Goal: Task Accomplishment & Management: Manage account settings

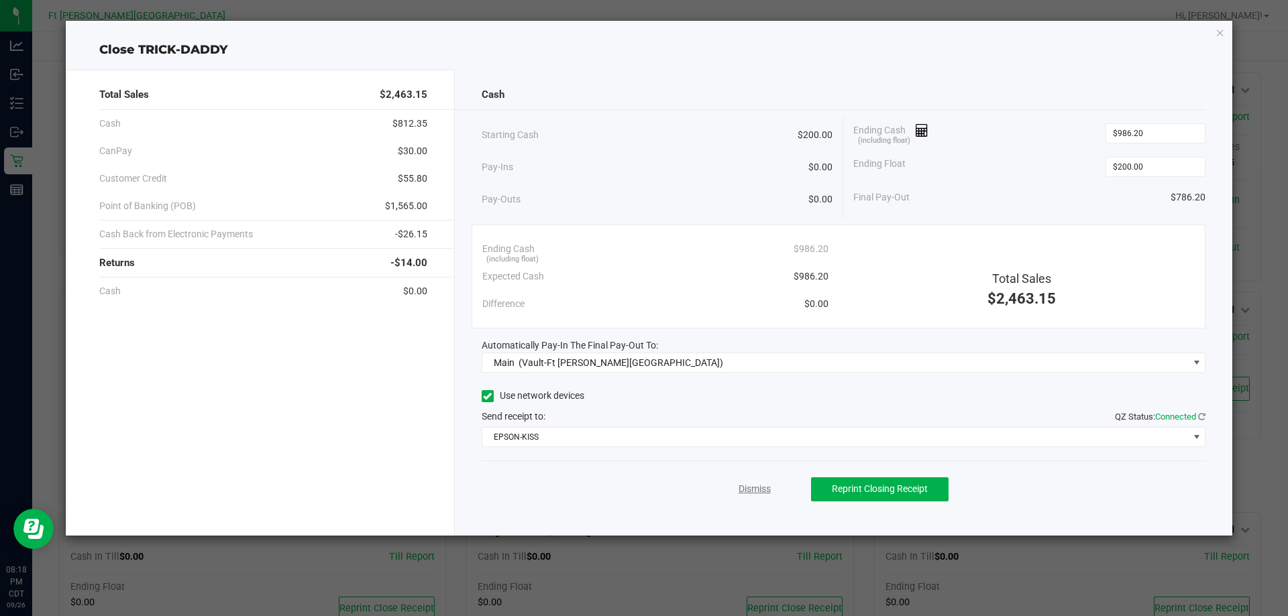
scroll to position [201, 0]
click at [753, 494] on link "Dismiss" at bounding box center [754, 489] width 32 height 14
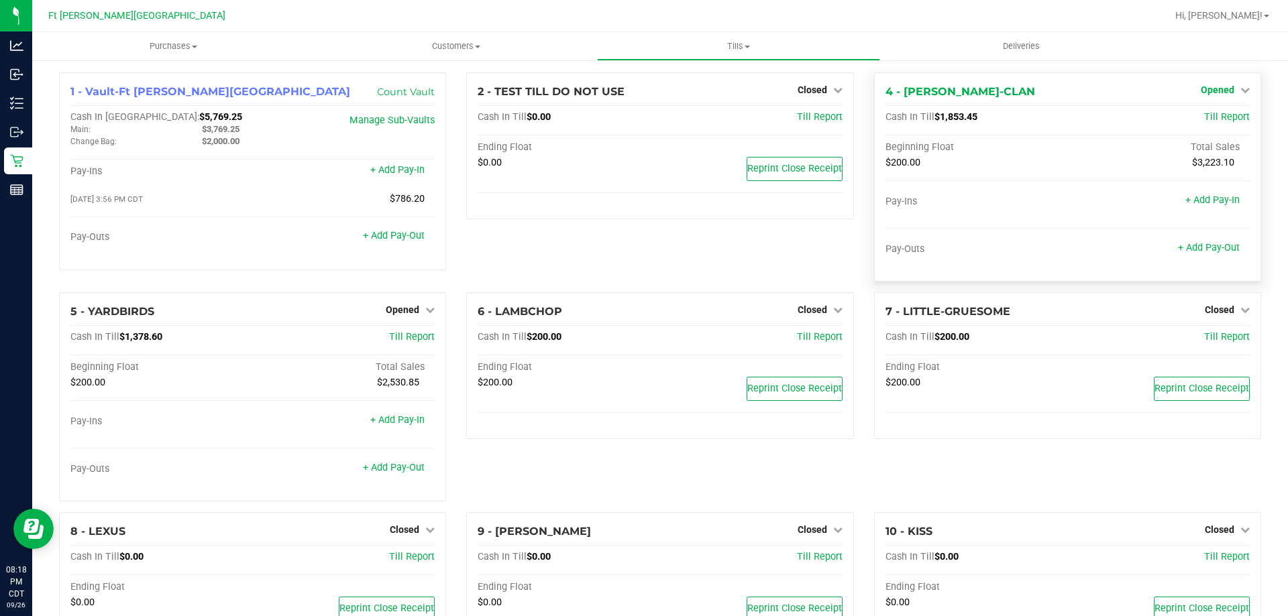
click at [1209, 93] on span "Opened" at bounding box center [1218, 90] width 34 height 11
click at [1201, 118] on link "Close Till" at bounding box center [1219, 118] width 36 height 11
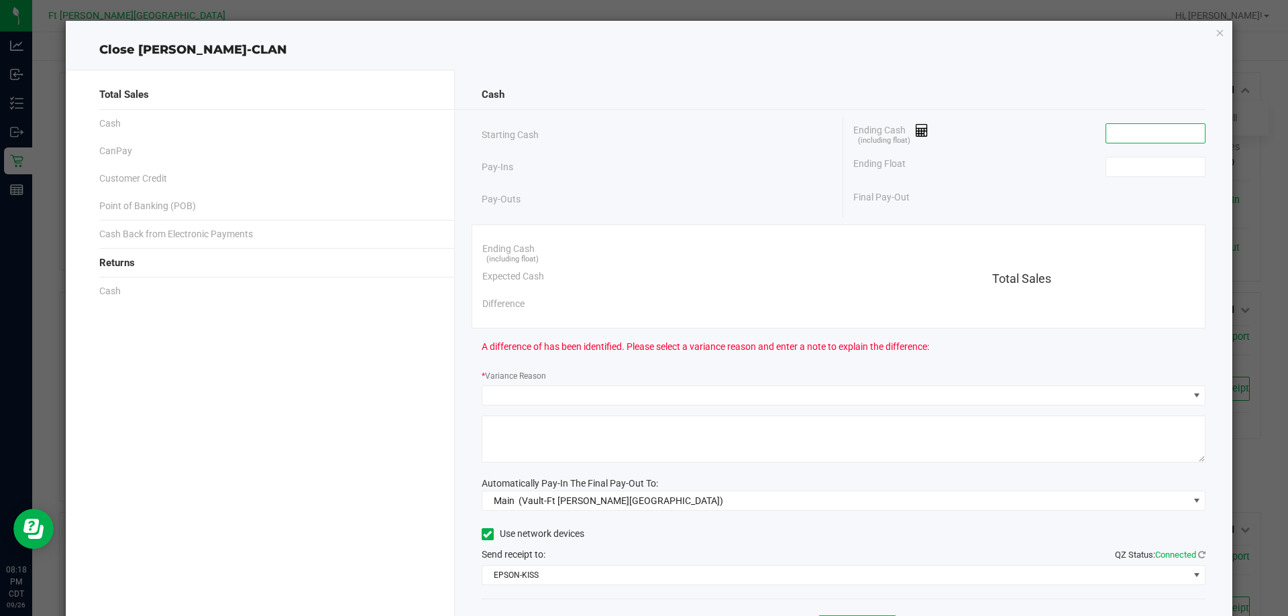
click at [1174, 131] on input at bounding box center [1155, 133] width 99 height 19
paste input "1853.45"
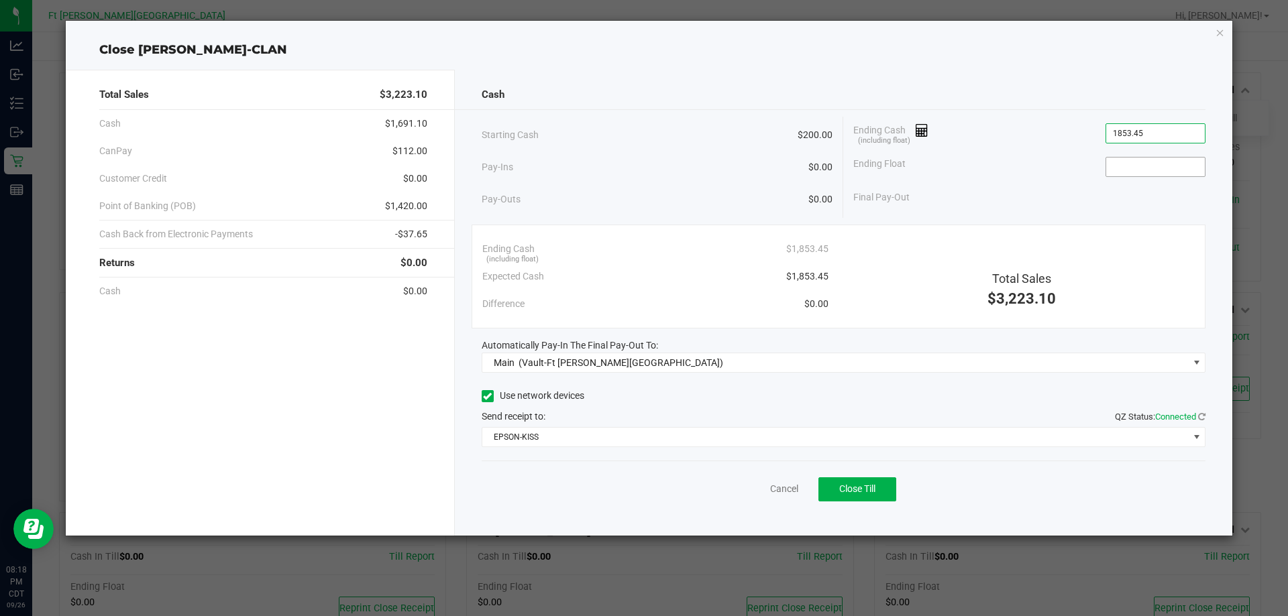
type input "$1,853.45"
click at [1143, 175] on input at bounding box center [1155, 167] width 99 height 19
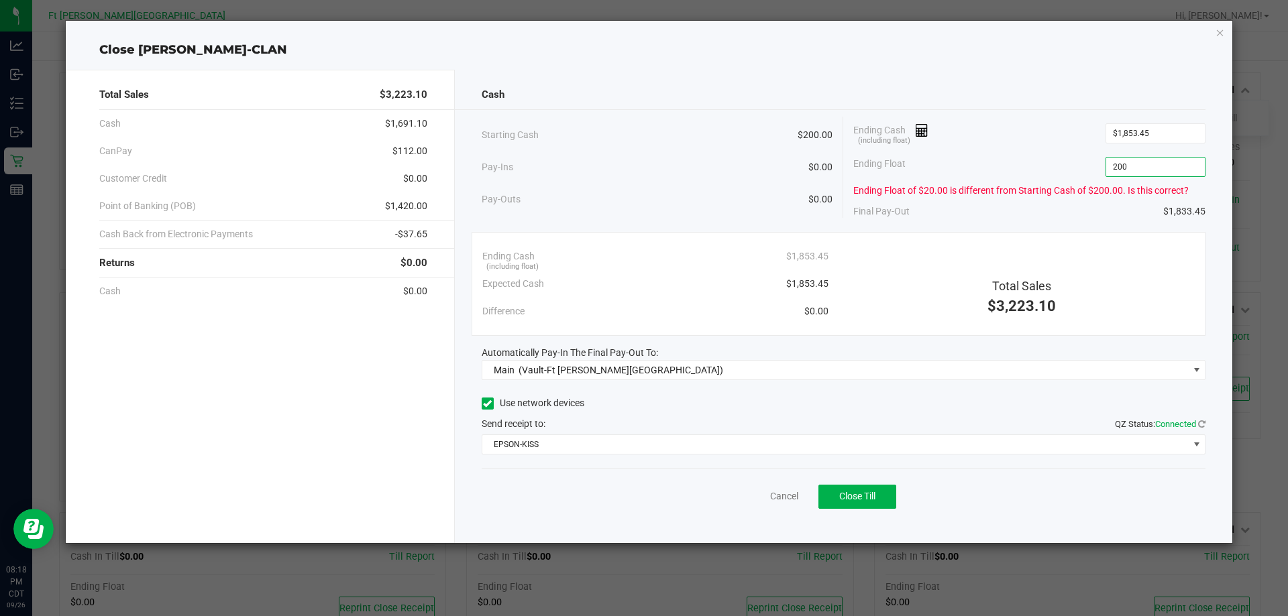
type input "$200.00"
click at [997, 113] on div "Cash Starting Cash $200.00 Pay-Ins $0.00 Pay-Outs $0.00 Ending Cash (including …" at bounding box center [844, 307] width 778 height 474
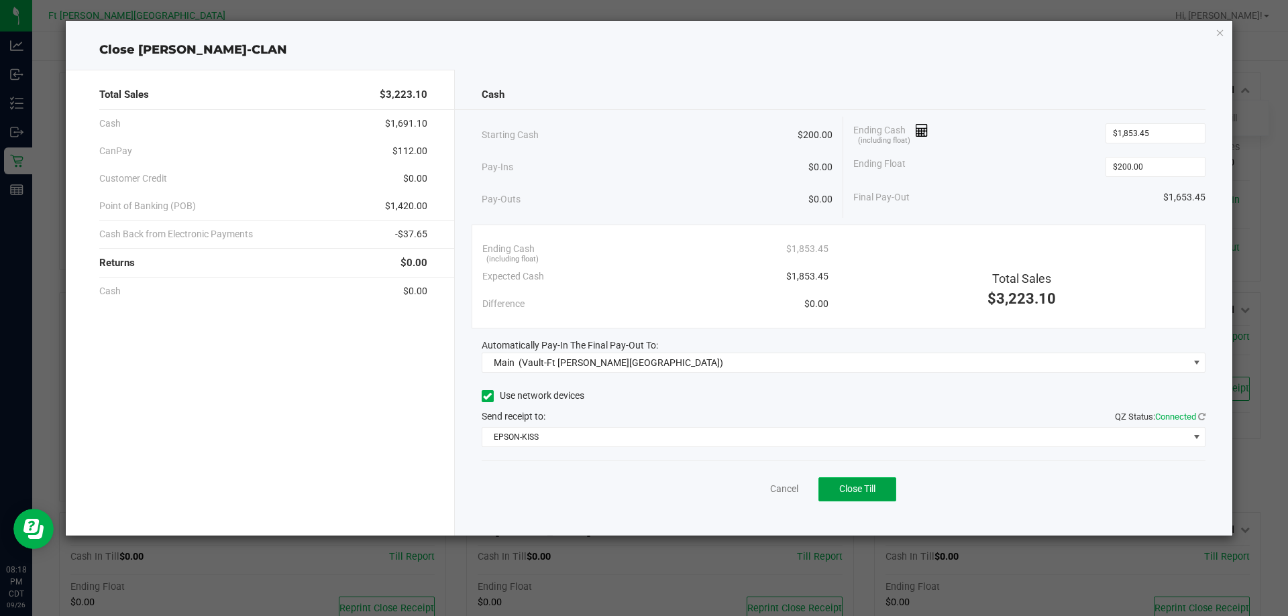
click at [865, 483] on button "Close Till" at bounding box center [857, 490] width 78 height 24
click at [757, 488] on link "Dismiss" at bounding box center [754, 489] width 32 height 14
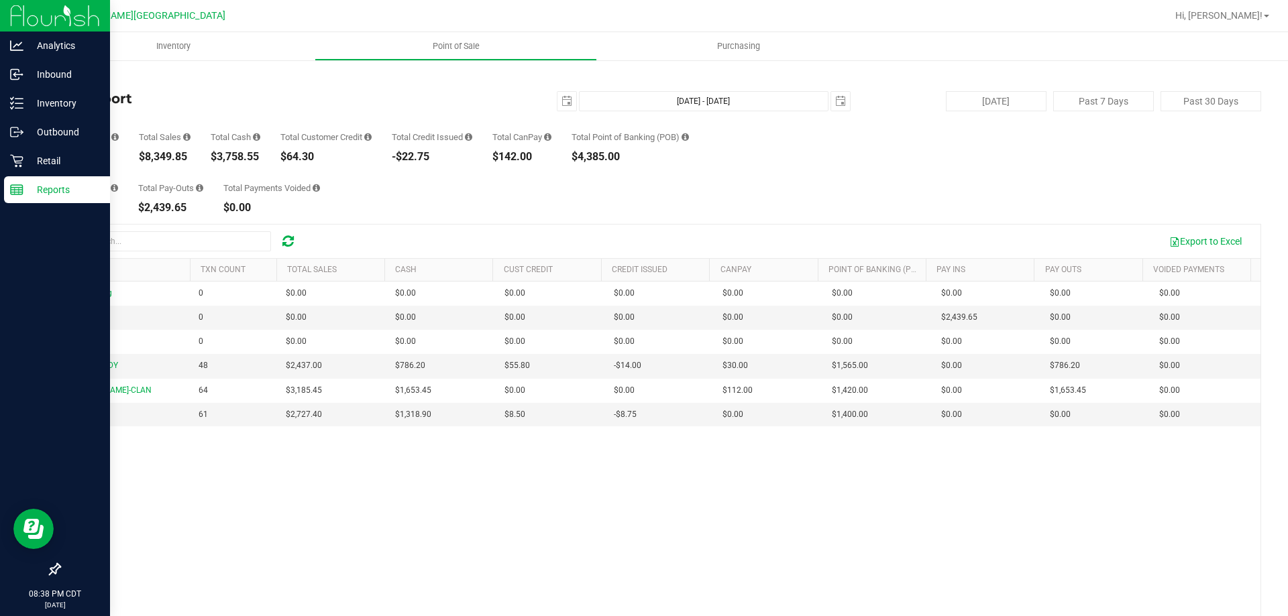
click at [19, 190] on line at bounding box center [19, 191] width 0 height 7
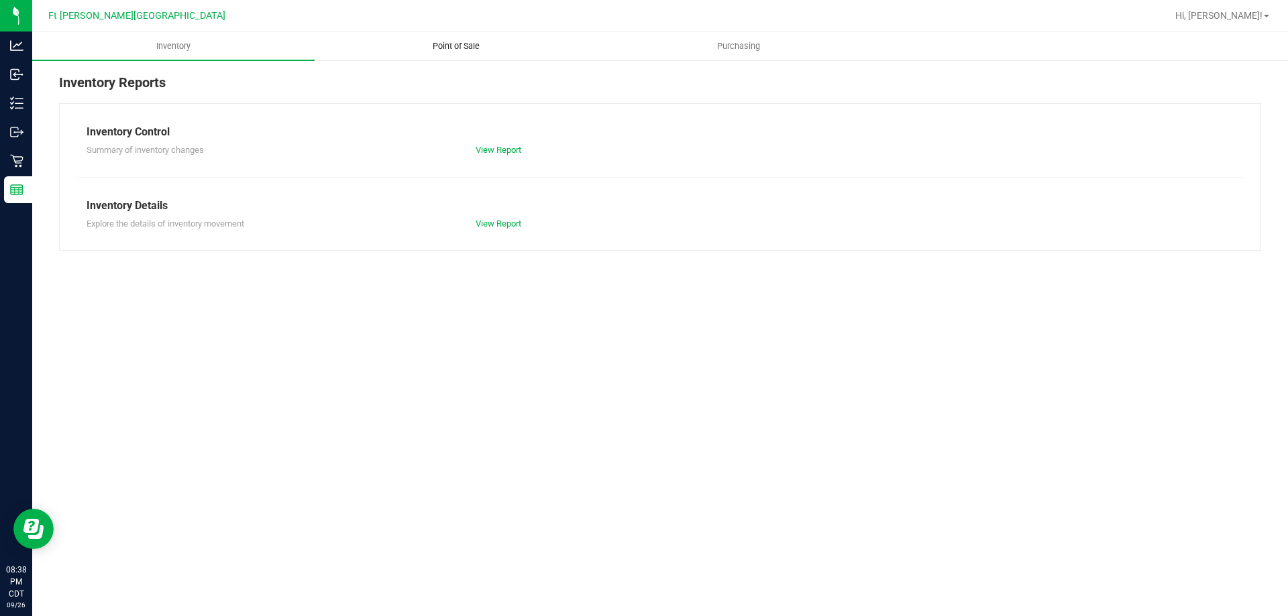
click at [460, 44] on span "Point of Sale" at bounding box center [455, 46] width 83 height 12
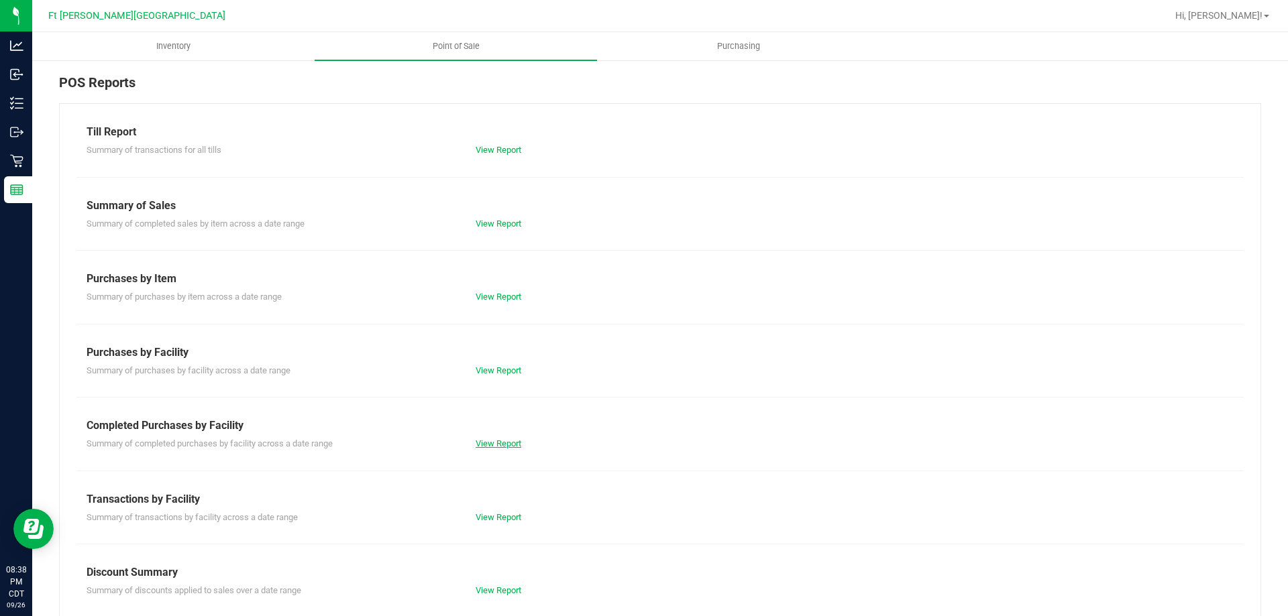
click at [504, 441] on link "View Report" at bounding box center [499, 444] width 46 height 10
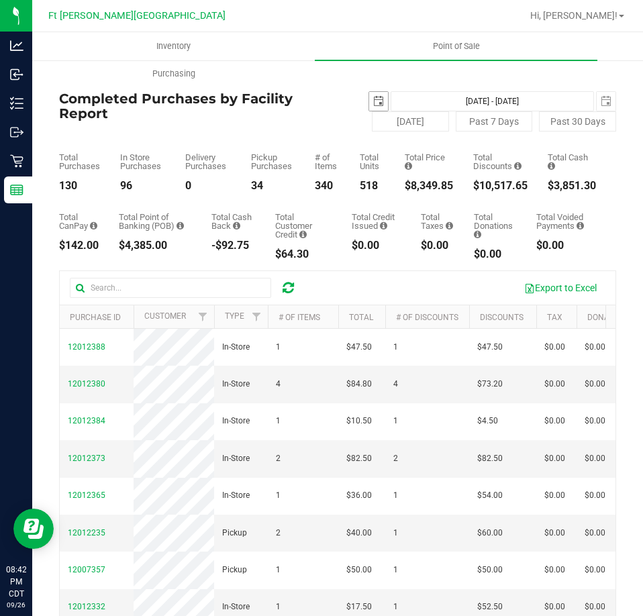
click at [373, 101] on span "select" at bounding box center [378, 101] width 11 height 11
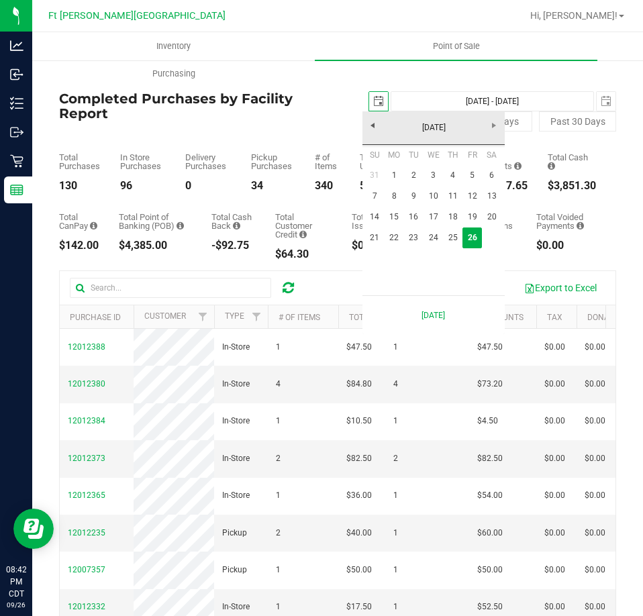
scroll to position [0, 34]
click at [375, 242] on link "21" at bounding box center [374, 237] width 19 height 21
type input "2025-09-21"
type input "Sep 21, 2025 - Sep 26, 2025"
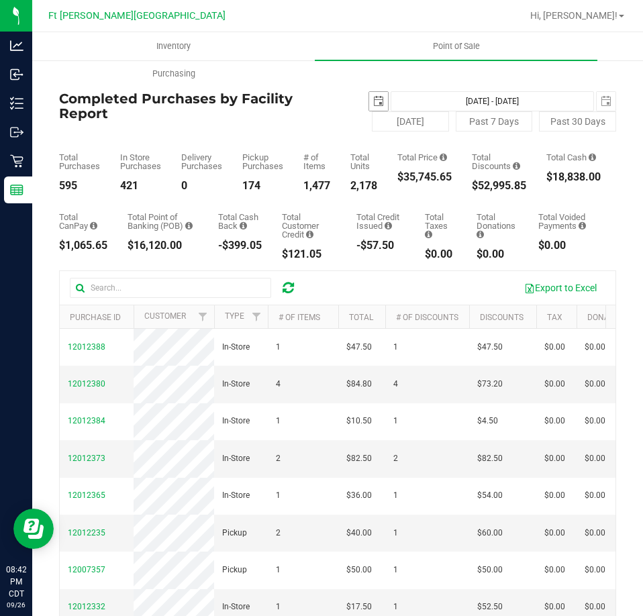
click at [369, 95] on span "select" at bounding box center [378, 101] width 19 height 19
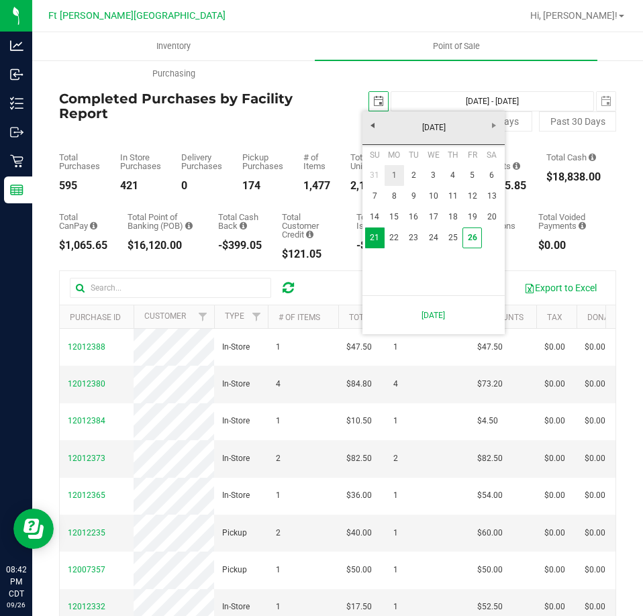
click at [392, 172] on link "1" at bounding box center [393, 175] width 19 height 21
type input "2025-09-01"
type input "Sep 1, 2025 - Sep 26, 2025"
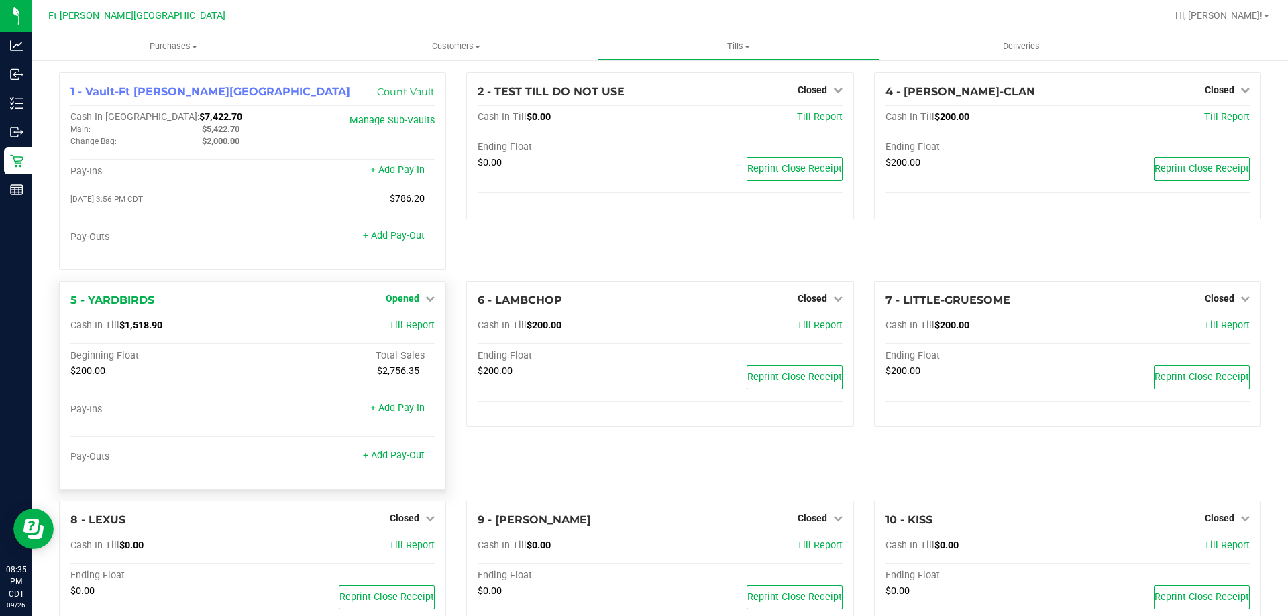
click at [398, 302] on span "Opened" at bounding box center [403, 298] width 34 height 11
click at [407, 329] on link "Close Till" at bounding box center [404, 326] width 36 height 11
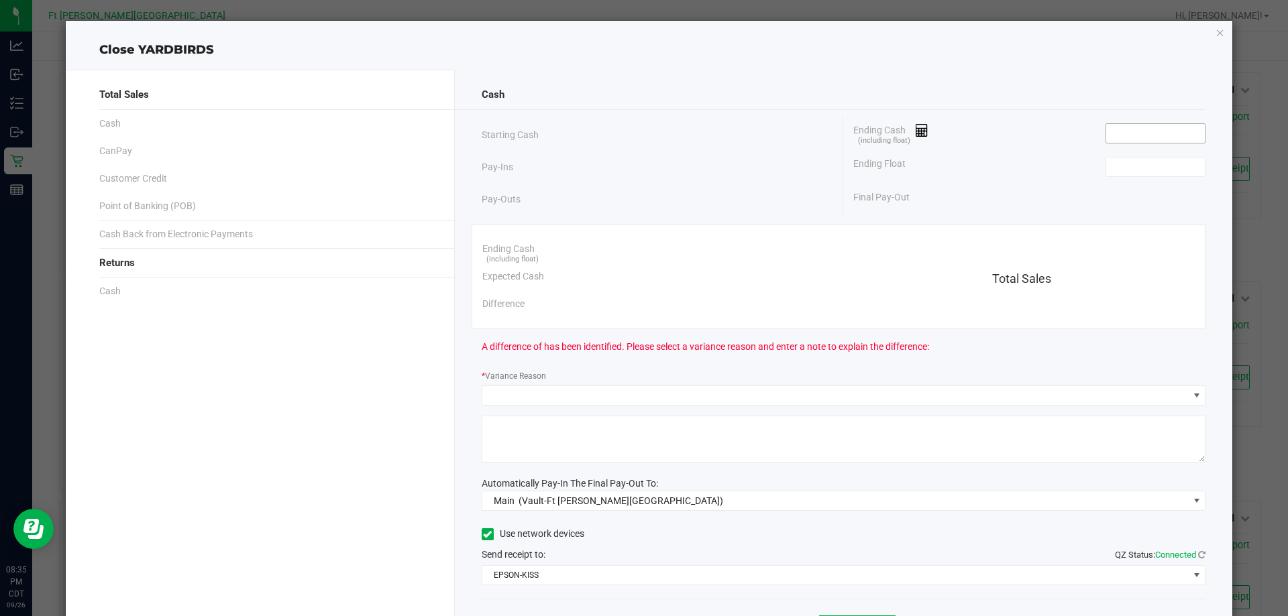
click at [1169, 131] on input at bounding box center [1155, 133] width 99 height 19
paste input "1518.9"
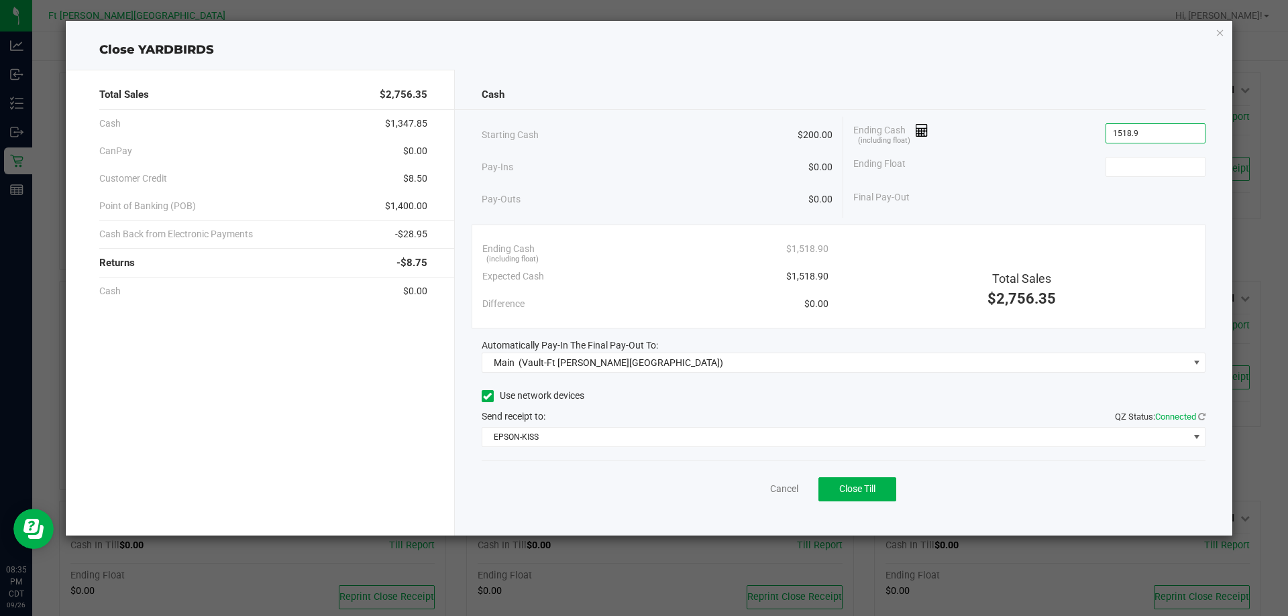
type input "$1,518.90"
click at [1149, 179] on div "Ending Float" at bounding box center [1029, 167] width 352 height 34
drag, startPoint x: 1136, startPoint y: 149, endPoint x: 1131, endPoint y: 164, distance: 15.5
click at [1136, 150] on div "Ending Cash (including float) $1,518.90 Ending Float Final Pay-Out" at bounding box center [1024, 164] width 362 height 95
click at [1131, 164] on input "2" at bounding box center [1155, 167] width 99 height 19
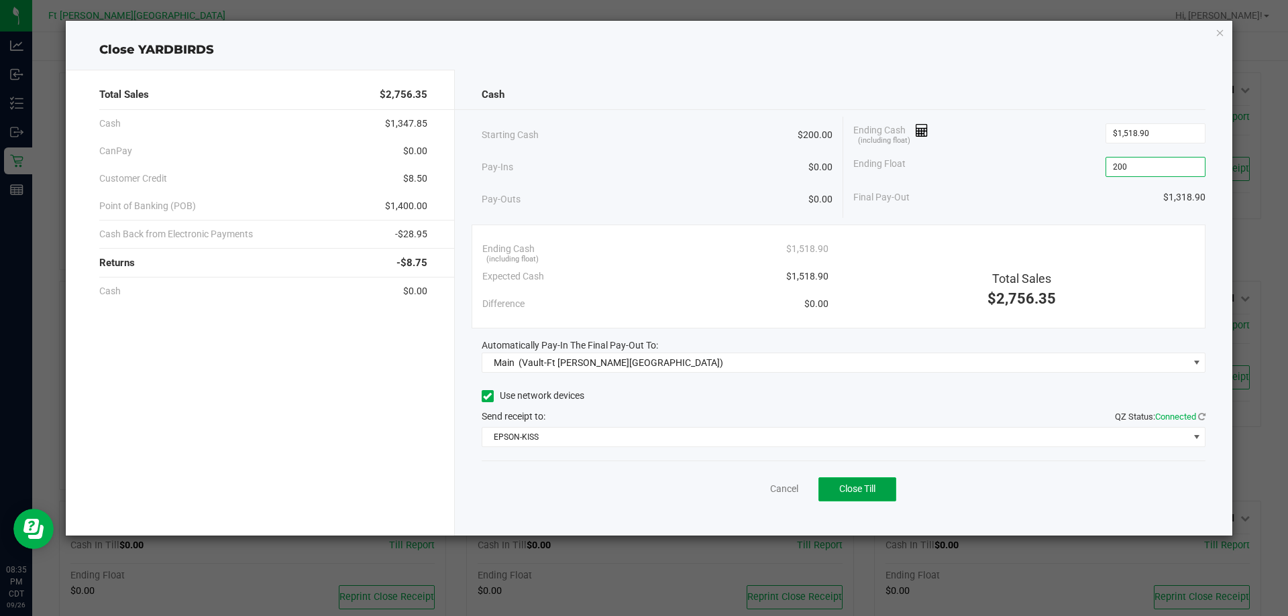
type input "$200.00"
click at [839, 489] on button "Close Till" at bounding box center [857, 490] width 78 height 24
click at [752, 486] on link "Dismiss" at bounding box center [754, 489] width 32 height 14
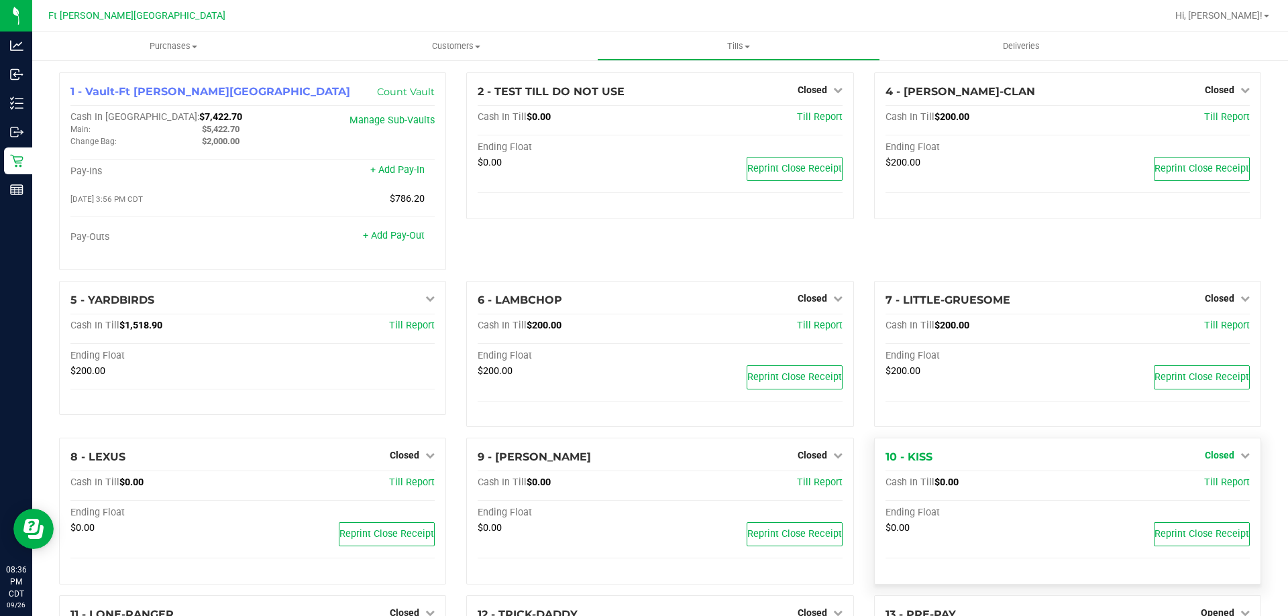
click at [1206, 459] on span "Closed" at bounding box center [1220, 455] width 30 height 11
click at [1205, 489] on link "Open Till" at bounding box center [1219, 483] width 36 height 11
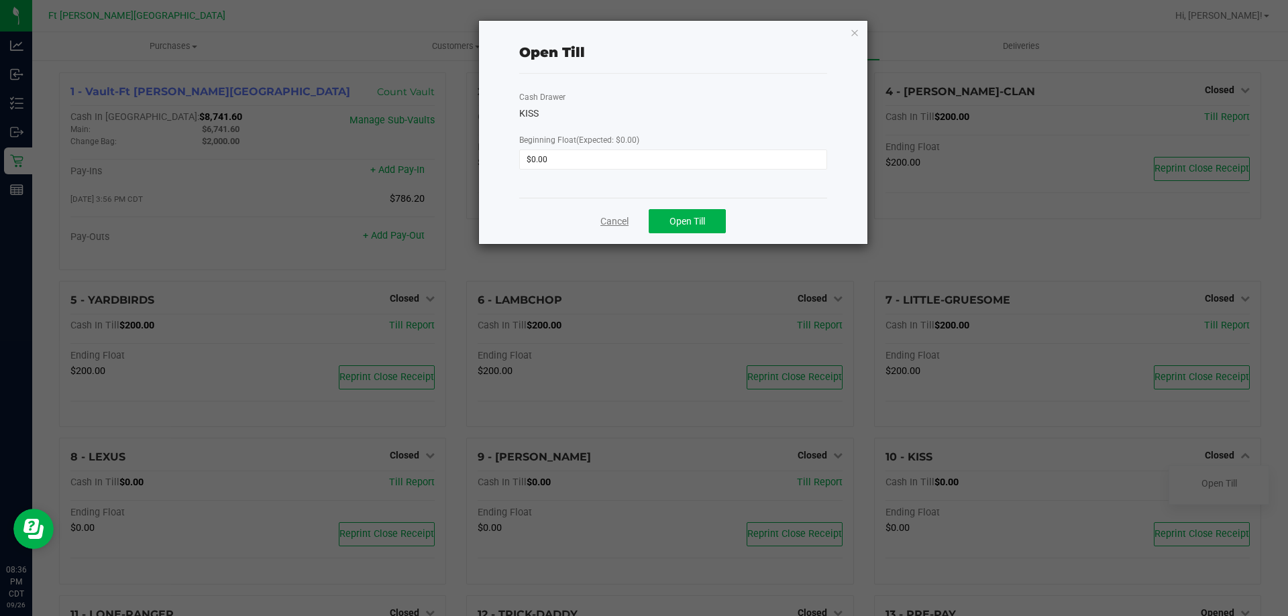
click at [612, 217] on link "Cancel" at bounding box center [614, 222] width 28 height 14
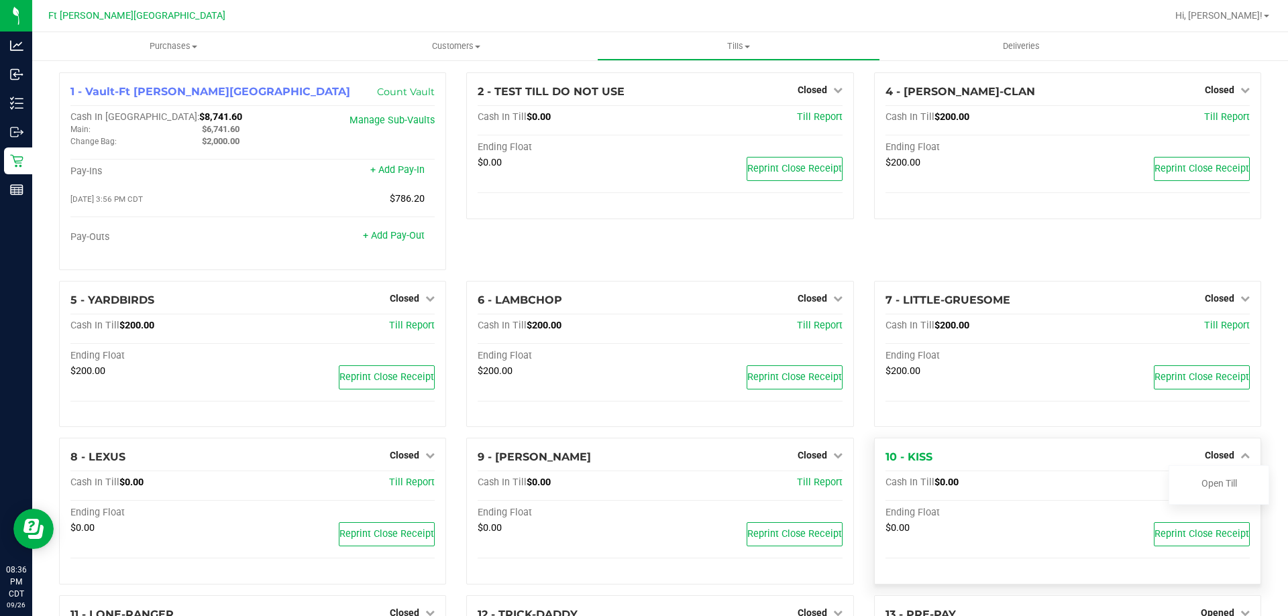
scroll to position [335, 0]
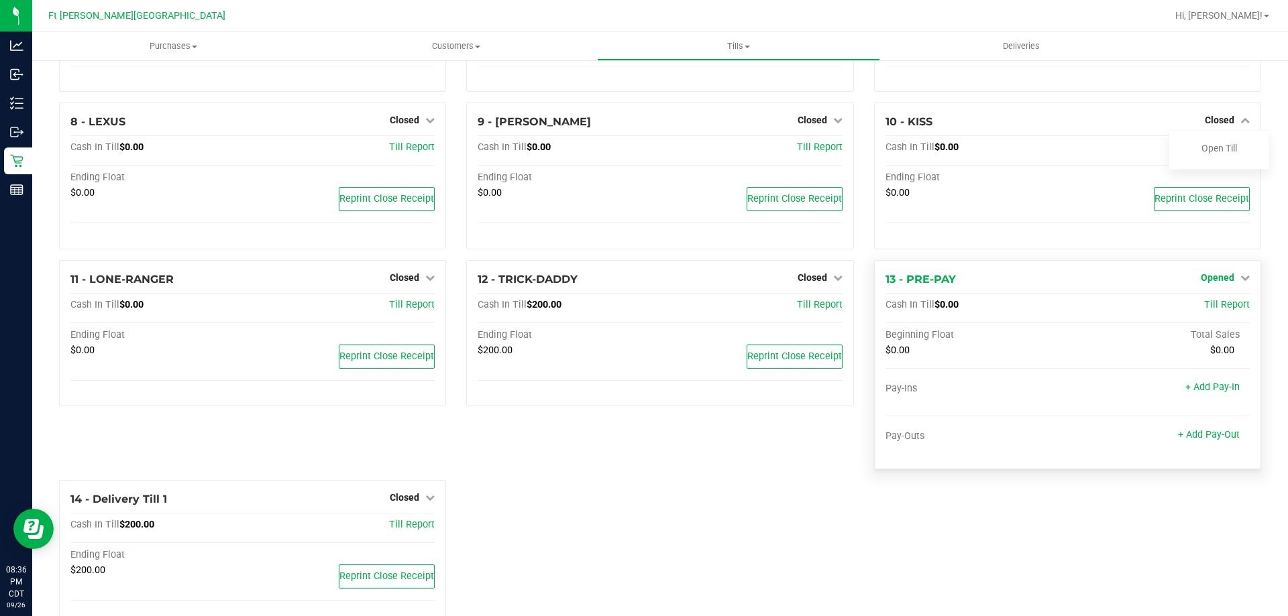
drag, startPoint x: 1215, startPoint y: 276, endPoint x: 1211, endPoint y: 284, distance: 8.4
click at [1214, 276] on span "Opened" at bounding box center [1218, 277] width 34 height 11
click at [1201, 305] on link "Close Till" at bounding box center [1219, 305] width 36 height 11
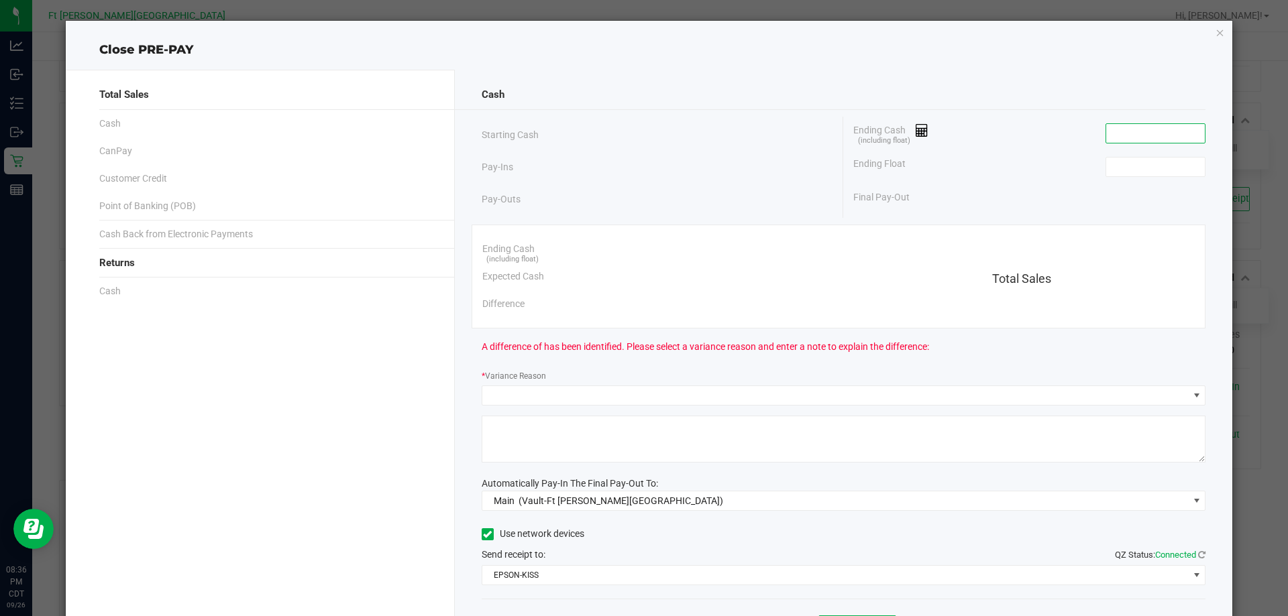
click at [1152, 128] on input at bounding box center [1155, 133] width 99 height 19
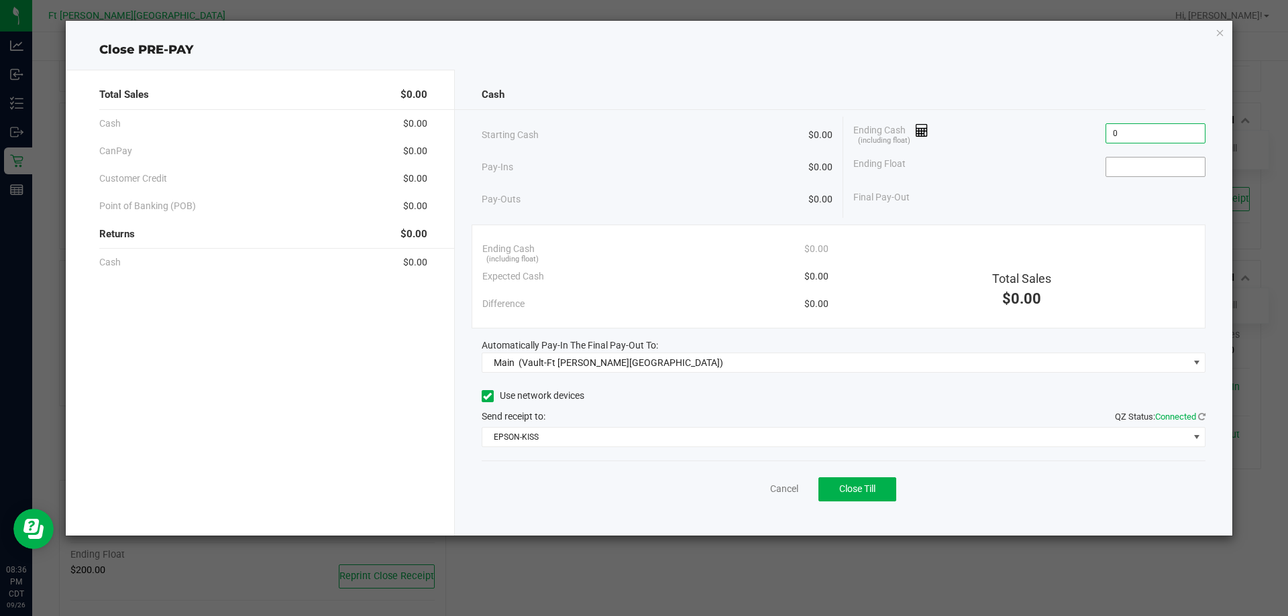
type input "$0.00"
click at [1117, 168] on input at bounding box center [1155, 167] width 99 height 19
type input "$0.00"
drag, startPoint x: 998, startPoint y: 167, endPoint x: 971, endPoint y: 213, distance: 52.9
click at [997, 165] on div "Ending Float $0.00" at bounding box center [1029, 167] width 352 height 34
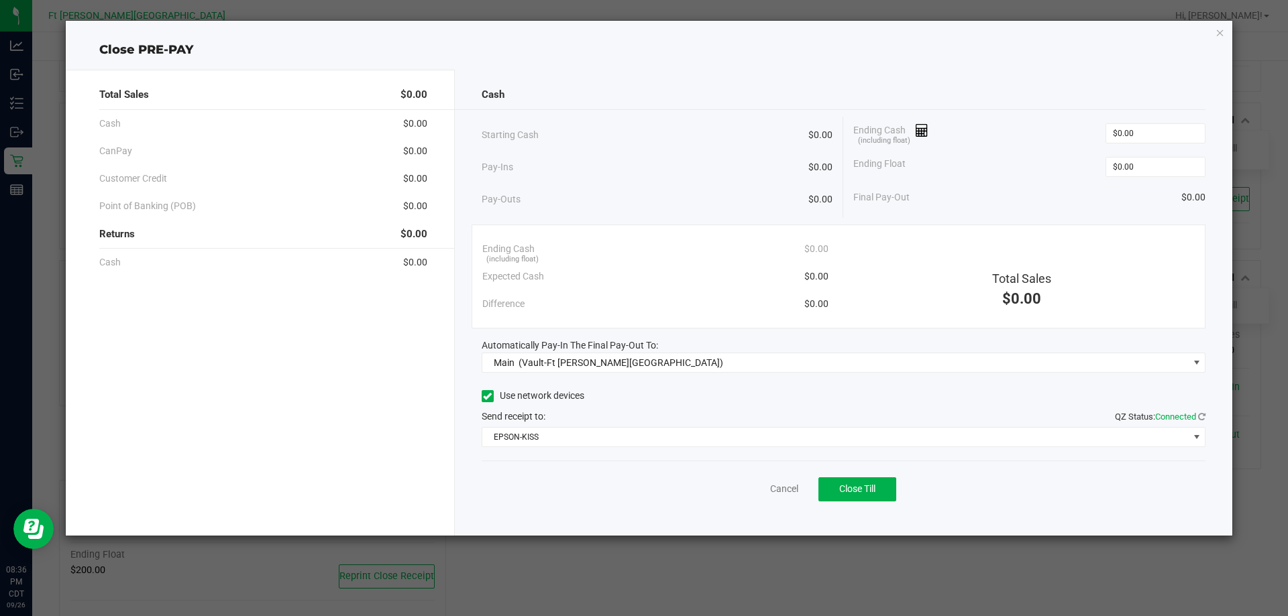
click at [838, 512] on div "Cancel Close Till" at bounding box center [844, 487] width 724 height 52
click at [846, 496] on button "Close Till" at bounding box center [857, 490] width 78 height 24
click at [763, 488] on link "Dismiss" at bounding box center [754, 489] width 32 height 14
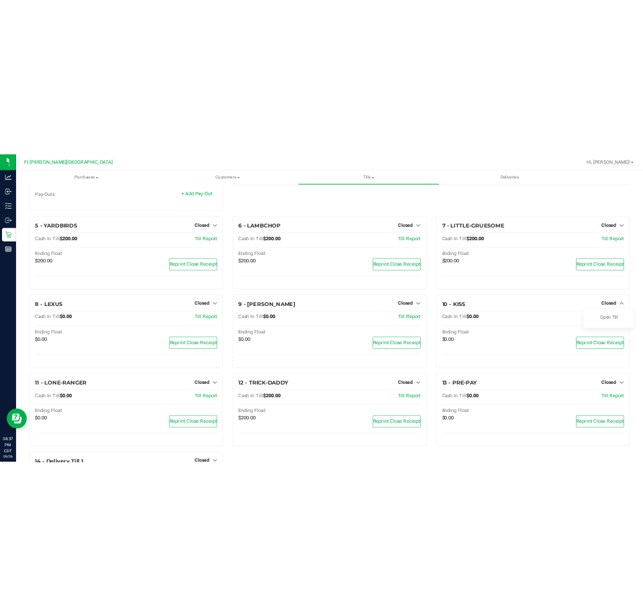
scroll to position [0, 0]
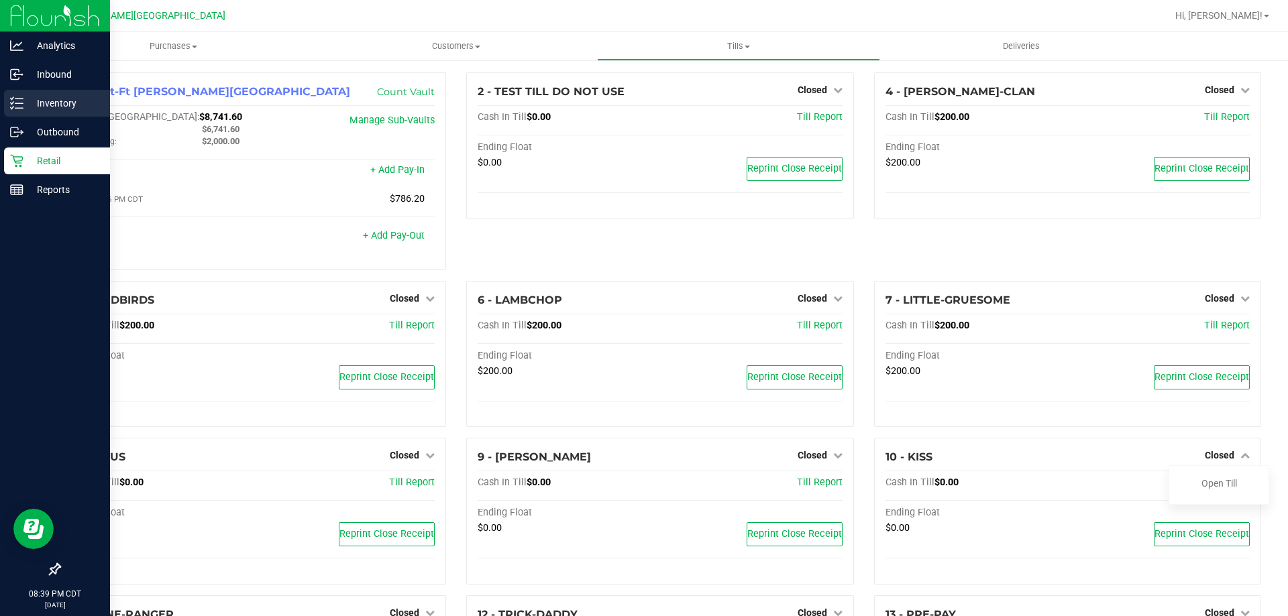
click at [60, 109] on p "Inventory" at bounding box center [63, 103] width 80 height 16
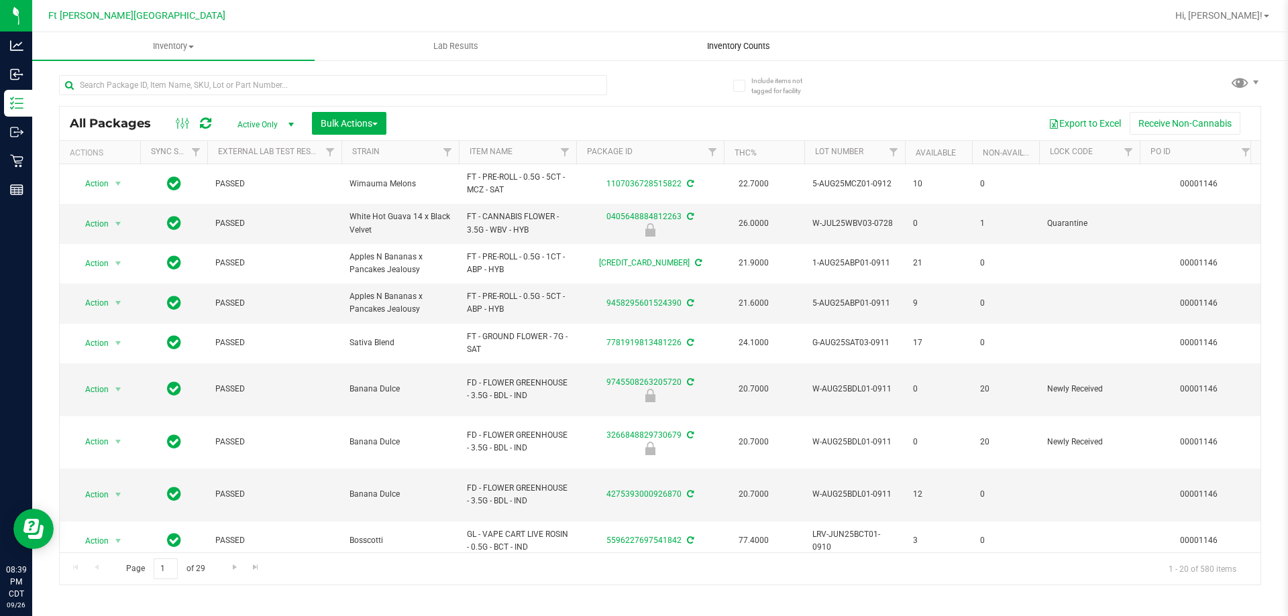
click at [736, 44] on span "Inventory Counts" at bounding box center [738, 46] width 99 height 12
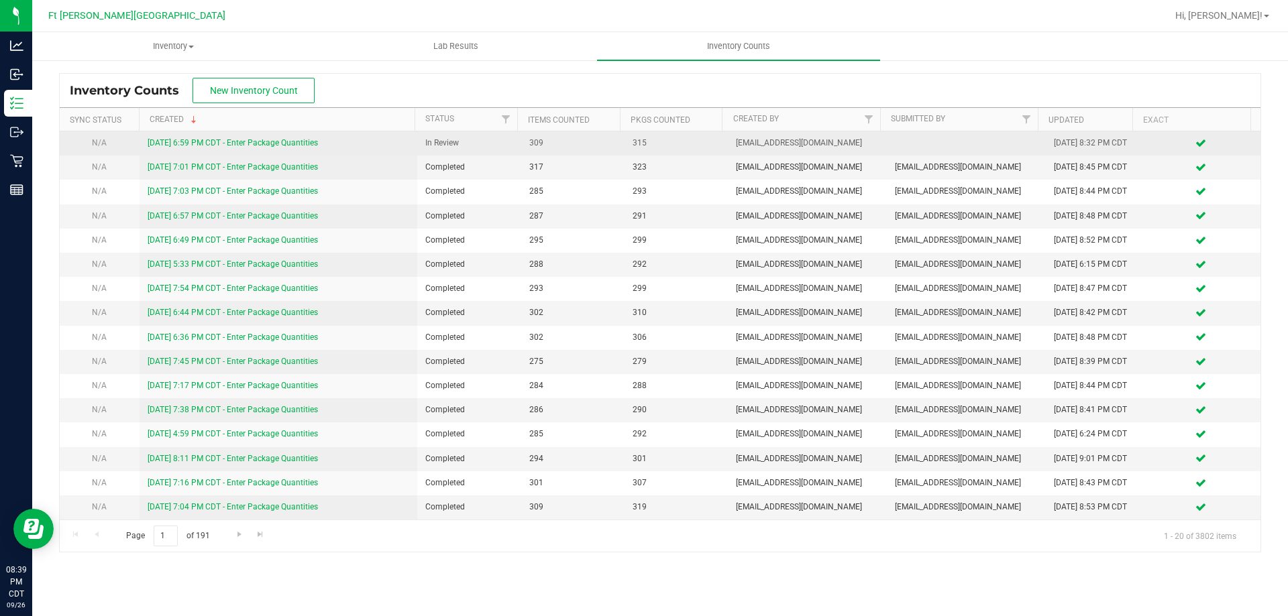
click at [296, 143] on link "9/26/25 6:59 PM CDT - Enter Package Quantities" at bounding box center [233, 142] width 170 height 9
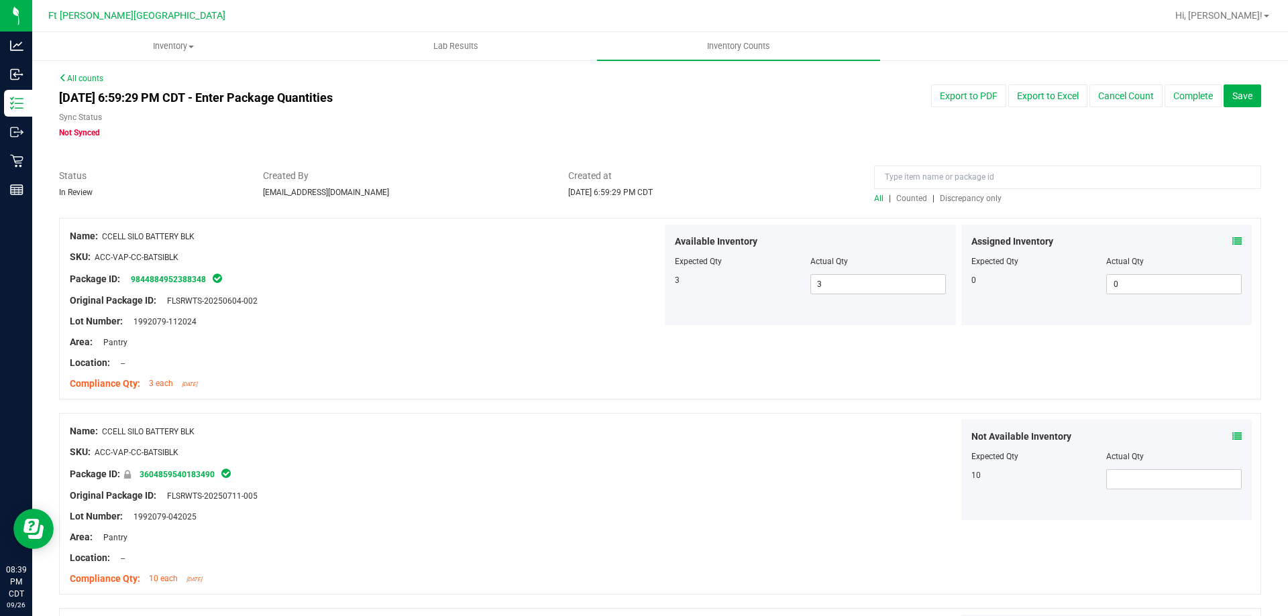
click at [972, 199] on span "Discrepancy only" at bounding box center [971, 198] width 62 height 9
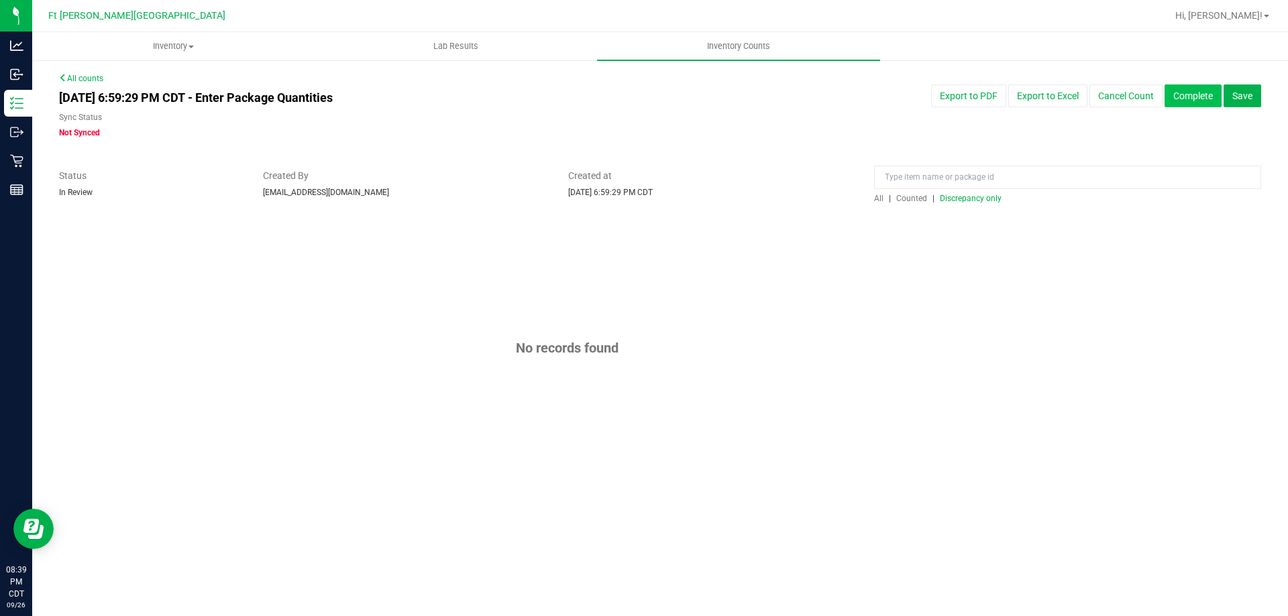
click at [1195, 96] on button "Complete" at bounding box center [1192, 96] width 57 height 23
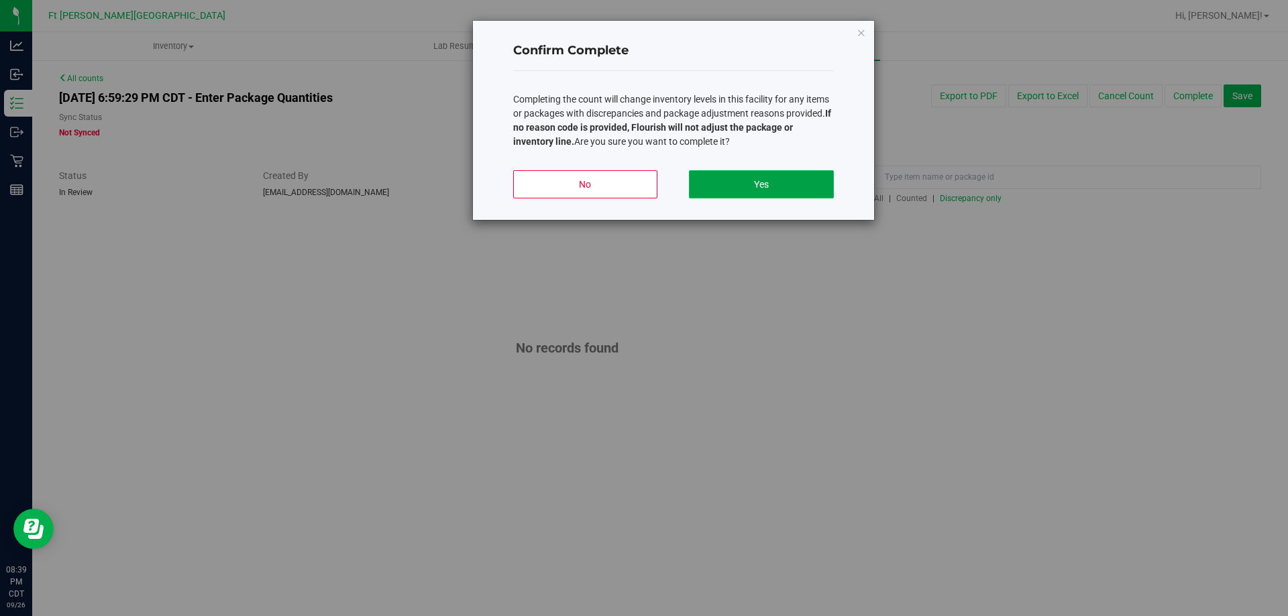
click at [806, 175] on button "Yes" at bounding box center [761, 184] width 144 height 28
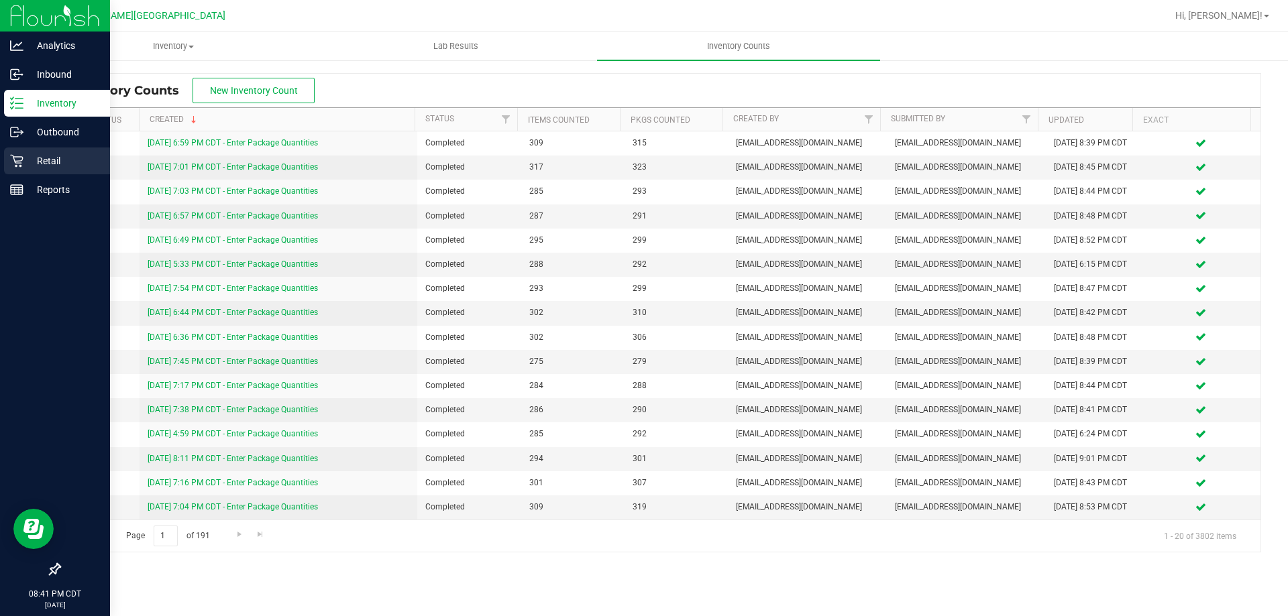
click at [21, 160] on icon at bounding box center [16, 160] width 13 height 13
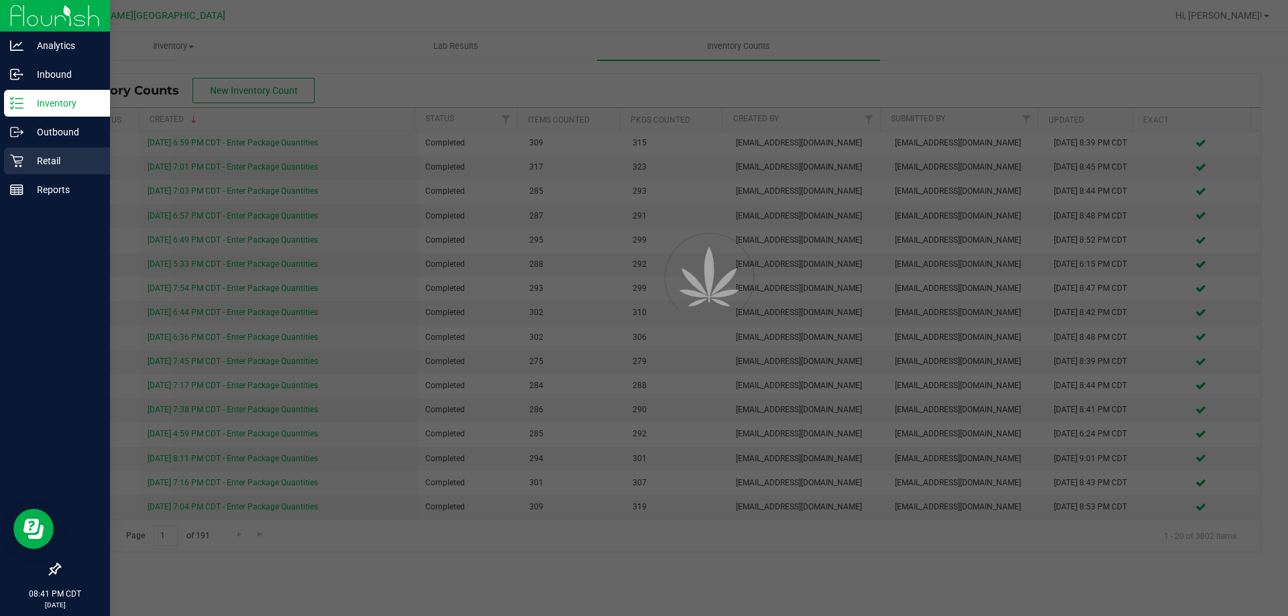
click at [21, 160] on icon at bounding box center [16, 160] width 13 height 13
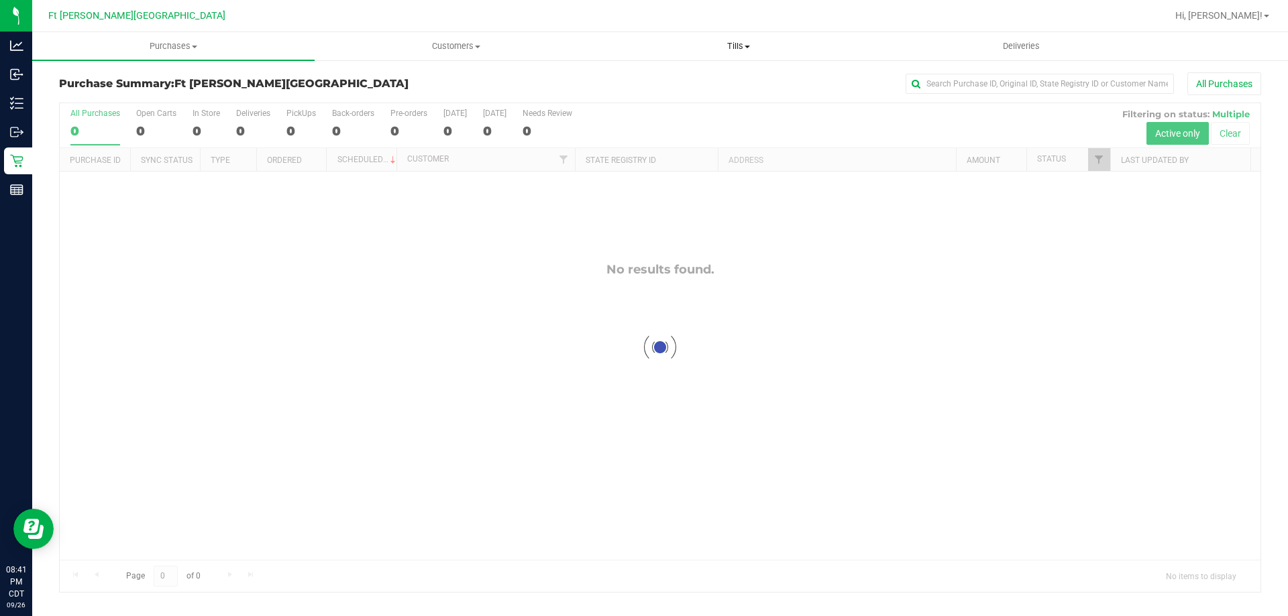
click at [733, 50] on span "Tills" at bounding box center [738, 46] width 281 height 12
click at [720, 90] on li "Reconcile e-payments" at bounding box center [738, 97] width 282 height 16
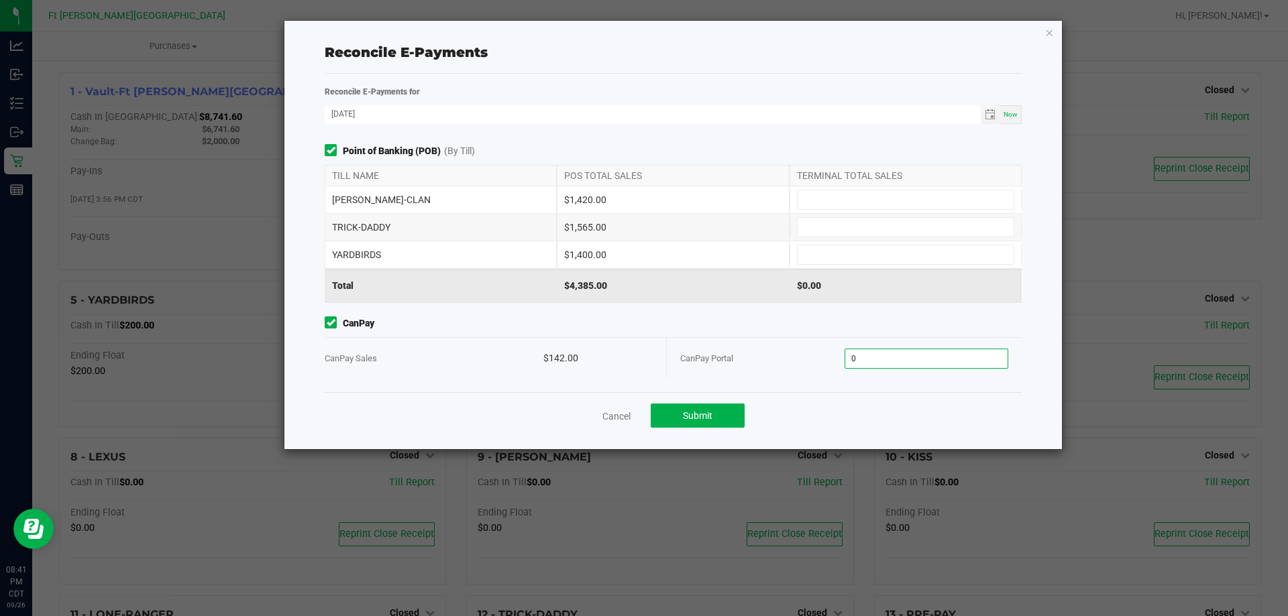
click at [958, 357] on input "0" at bounding box center [926, 358] width 163 height 19
type input "4"
type input "$142.00"
click at [849, 201] on input at bounding box center [905, 199] width 216 height 19
type input "$1,420.00"
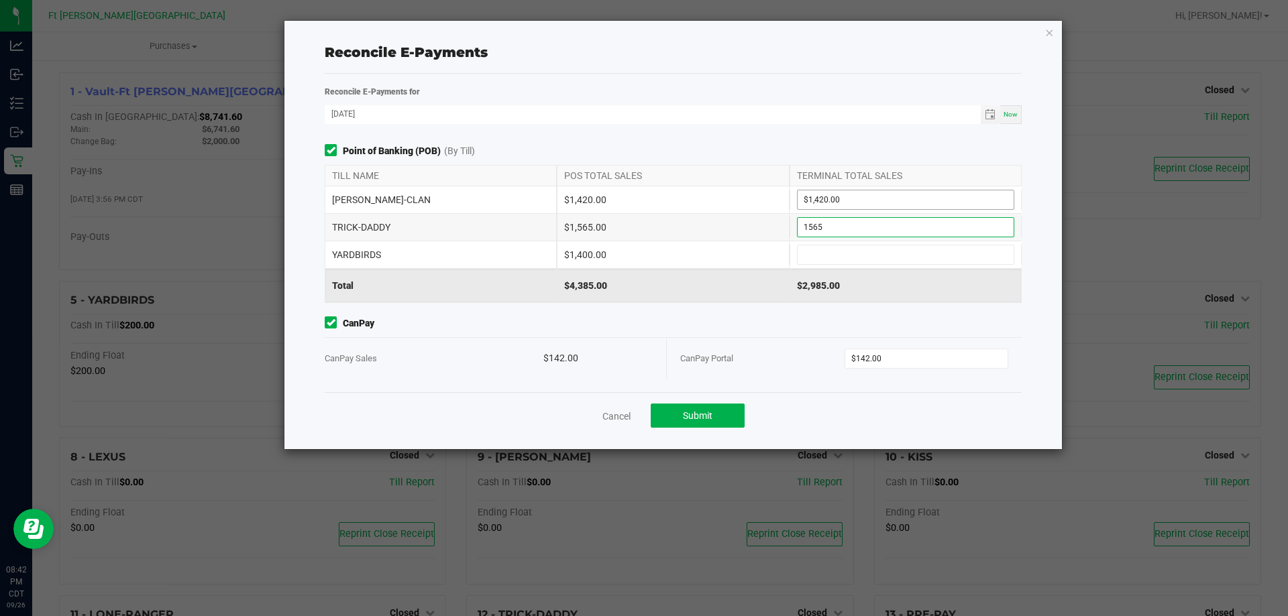
type input "$1,565.00"
type input "$1,400.00"
click at [718, 415] on button "Submit" at bounding box center [698, 416] width 94 height 24
